Goal: Find specific page/section: Find specific page/section

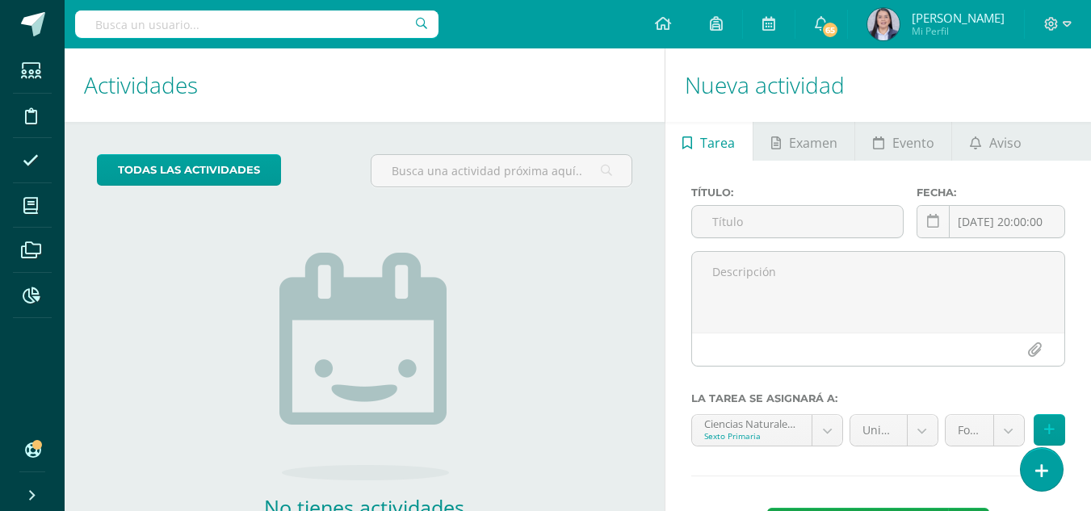
click at [336, 32] on input "text" at bounding box center [256, 23] width 363 height 27
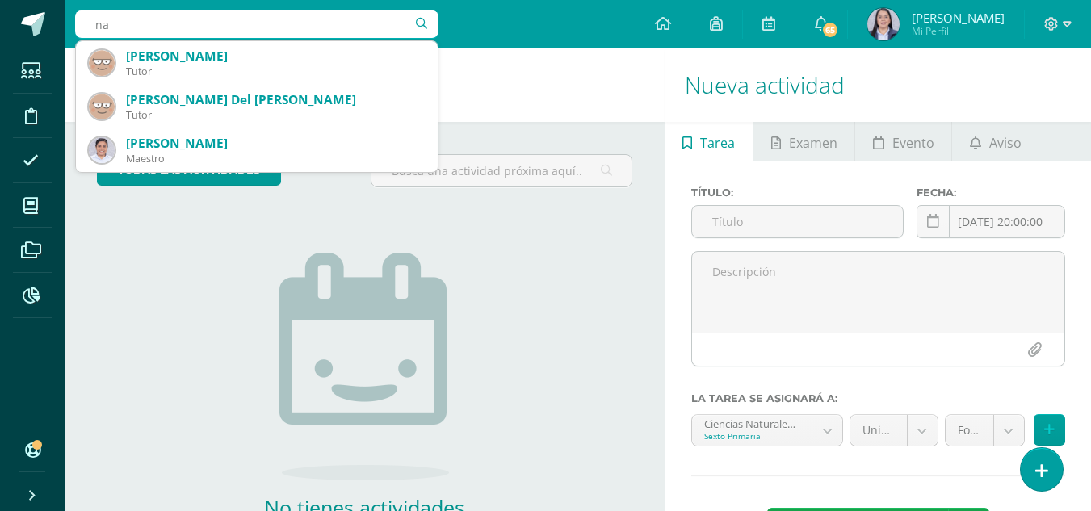
type input "n"
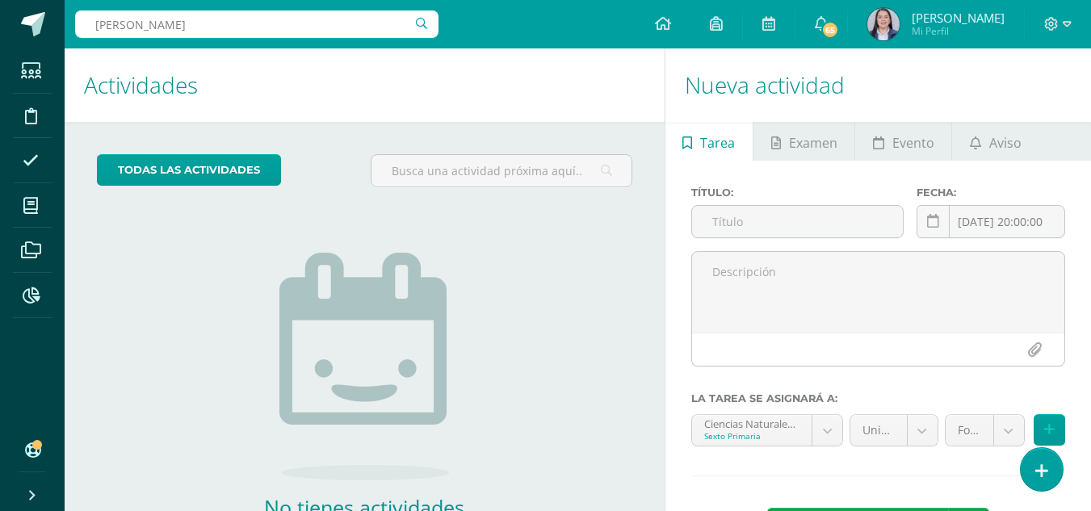
type input "Ricardo"
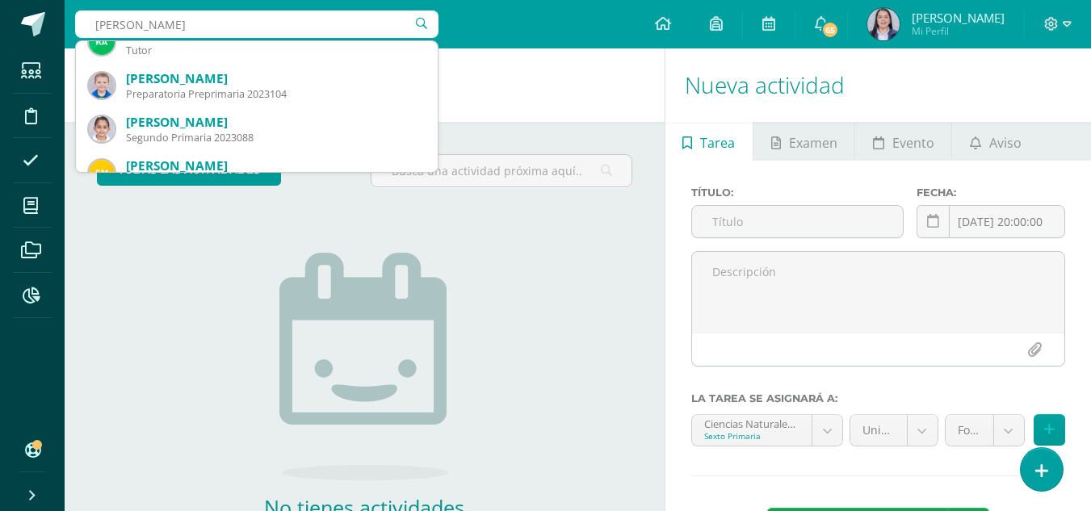
scroll to position [162, 0]
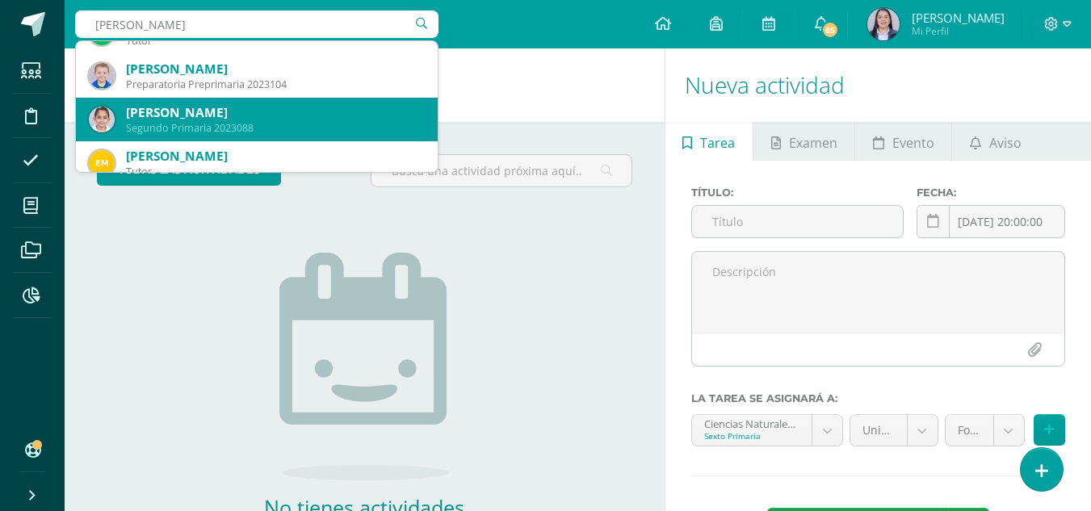
click at [308, 113] on div "[PERSON_NAME]" at bounding box center [275, 112] width 299 height 17
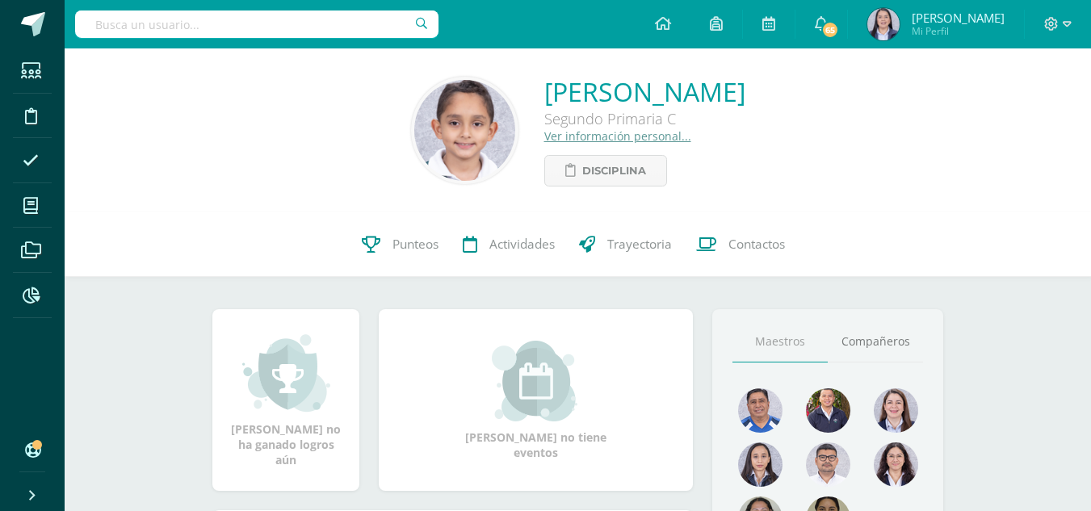
click at [546, 134] on link "Ver información personal..." at bounding box center [617, 135] width 147 height 15
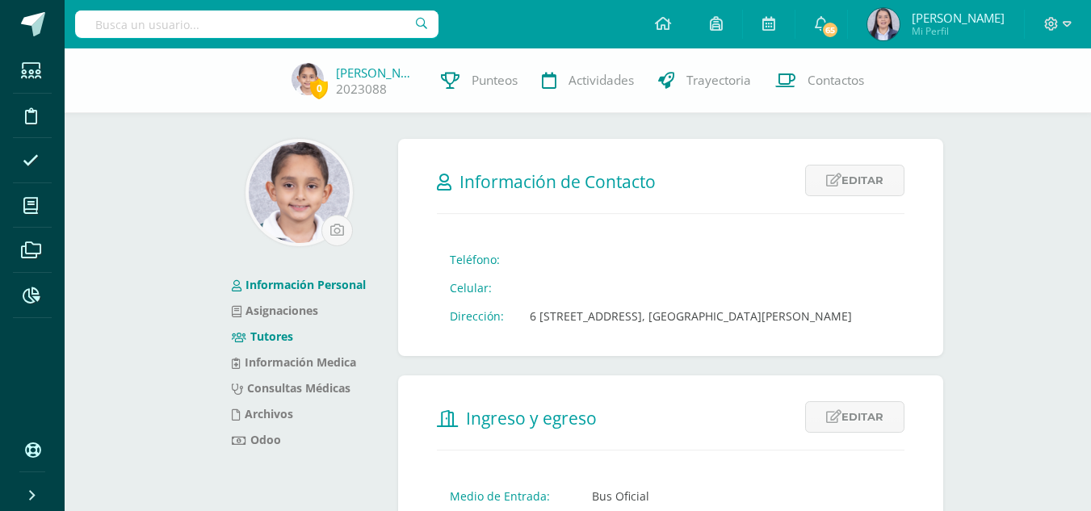
click at [289, 333] on link "Tutores" at bounding box center [262, 336] width 61 height 15
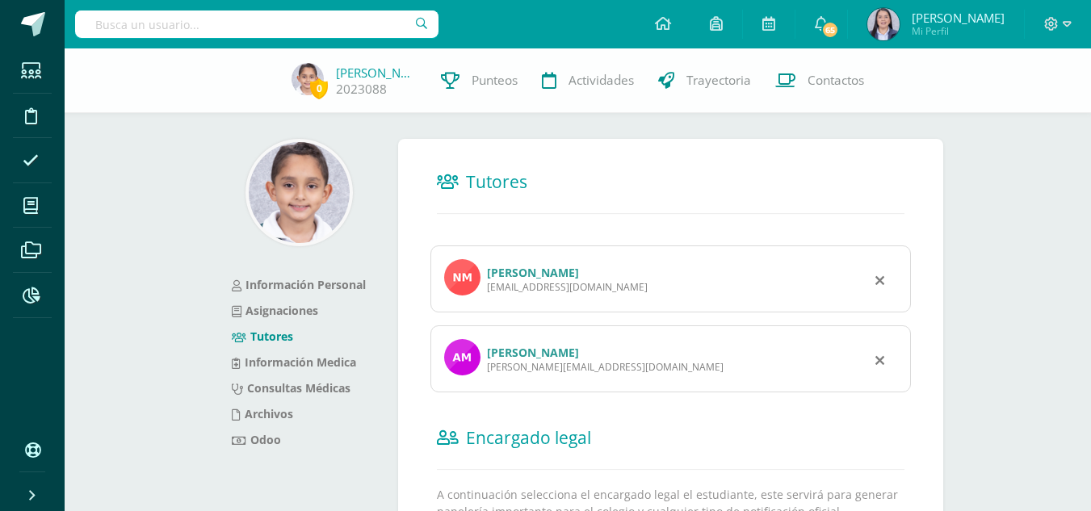
click at [579, 270] on link "[PERSON_NAME]" at bounding box center [533, 272] width 92 height 15
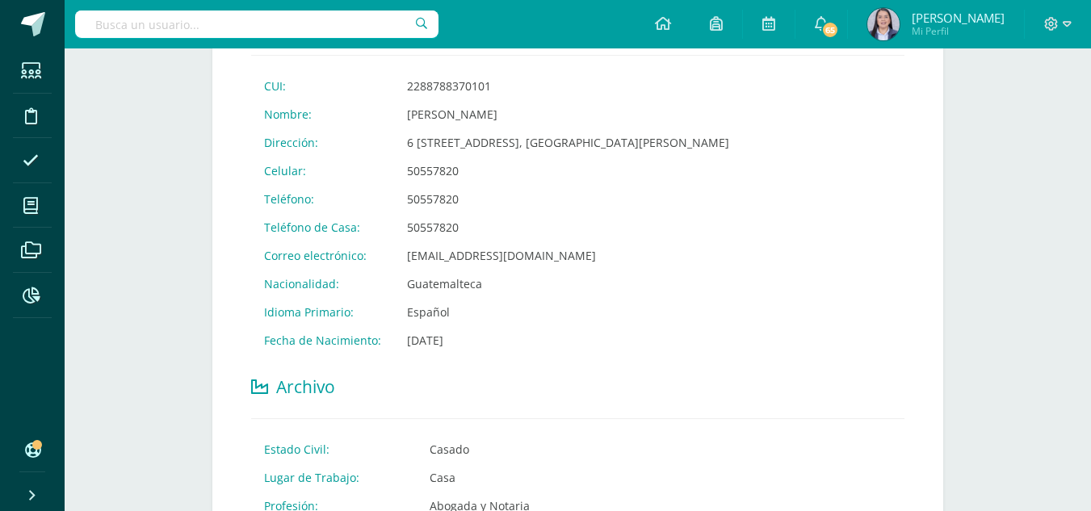
scroll to position [289, 0]
